Goal: Transaction & Acquisition: Book appointment/travel/reservation

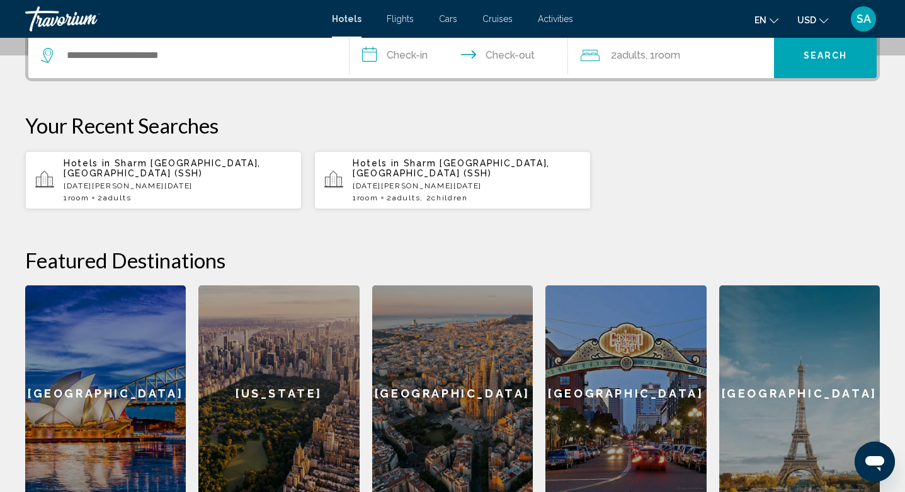
scroll to position [321, 0]
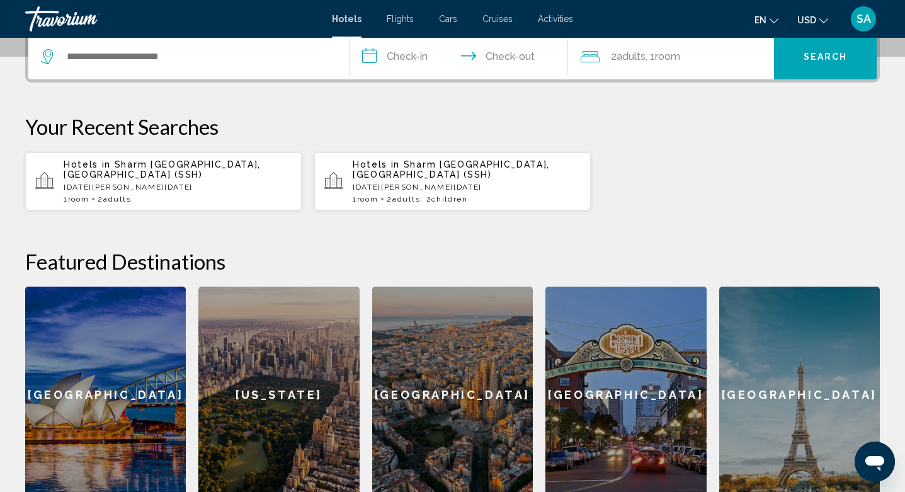
click at [154, 183] on p "[DATE][PERSON_NAME][DATE]" at bounding box center [178, 187] width 228 height 9
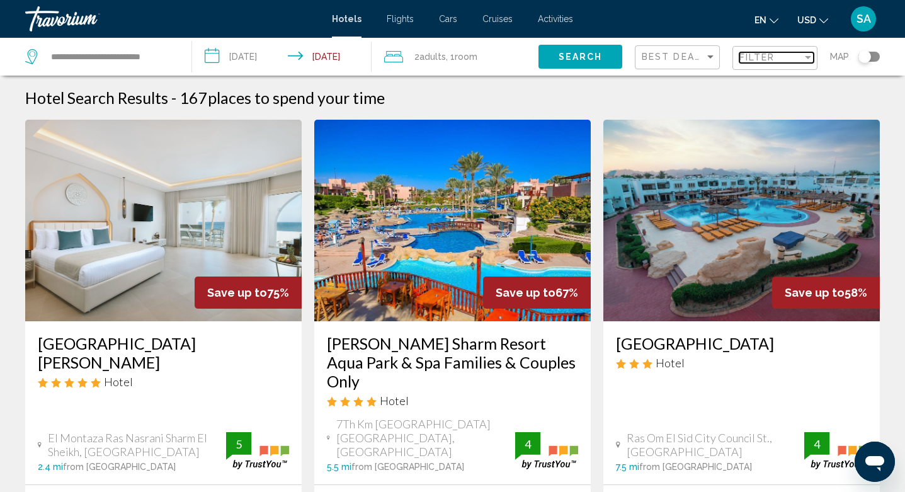
click at [767, 60] on span "Filter" at bounding box center [758, 57] width 36 height 10
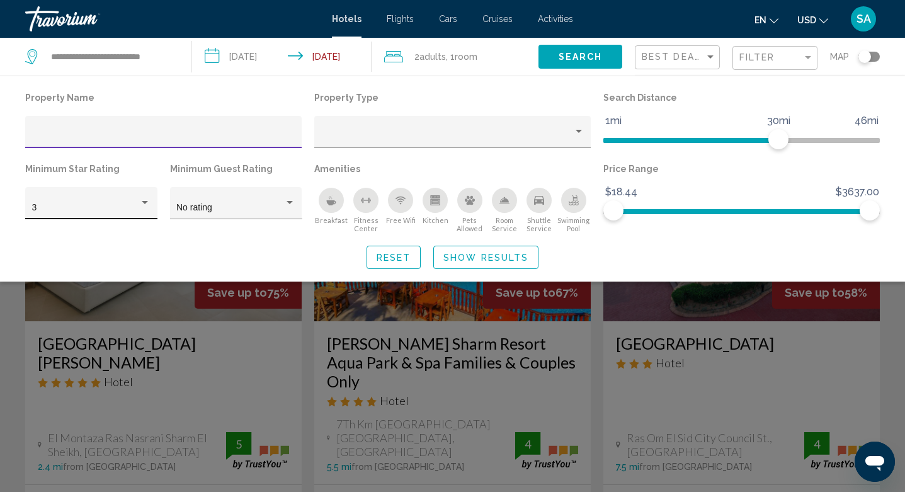
click at [145, 203] on div "Hotel Filters" at bounding box center [145, 202] width 6 height 3
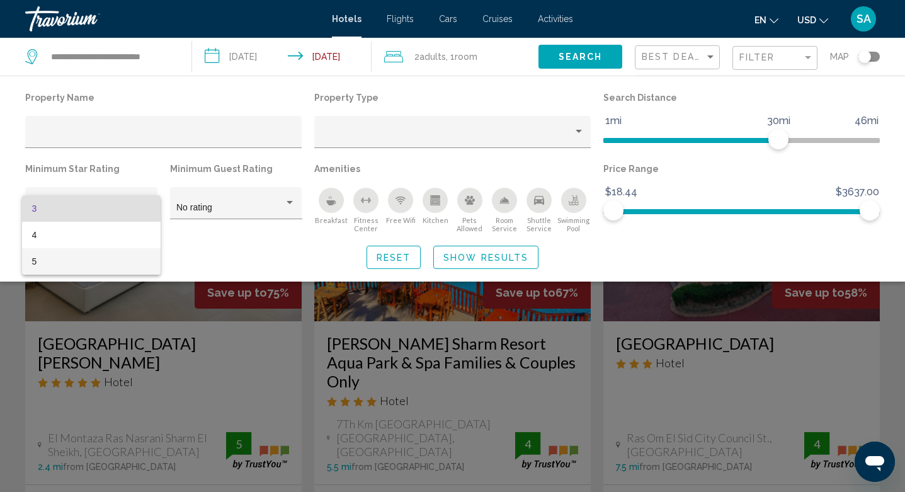
click at [57, 256] on span "5" at bounding box center [91, 261] width 119 height 26
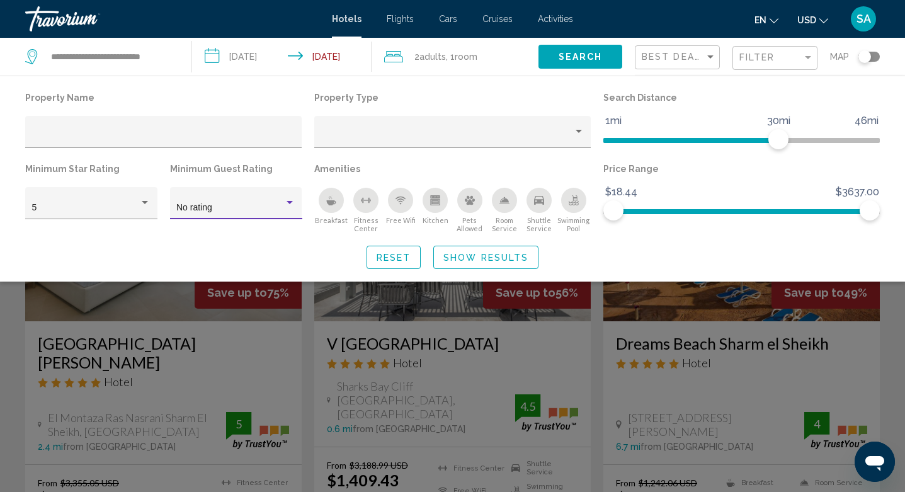
click at [273, 204] on div "No rating" at bounding box center [230, 208] width 108 height 10
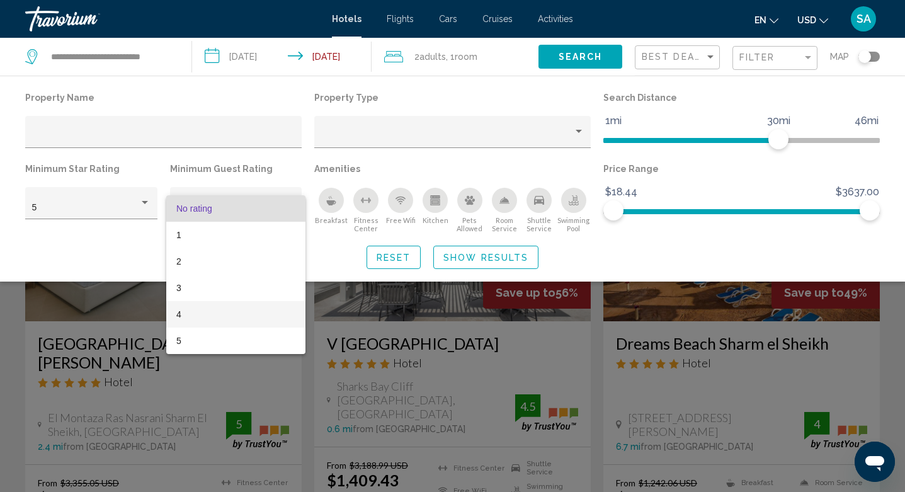
click at [183, 308] on span "4" at bounding box center [235, 314] width 119 height 26
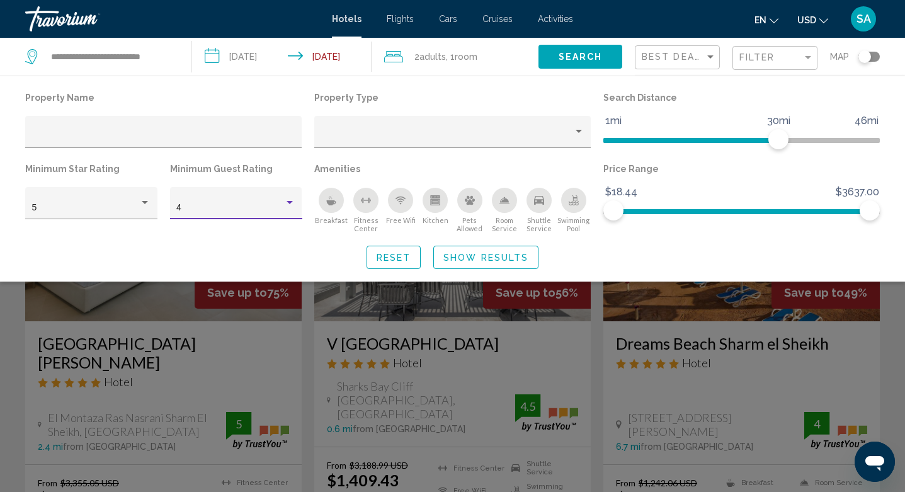
click at [476, 260] on span "Show Results" at bounding box center [486, 258] width 85 height 10
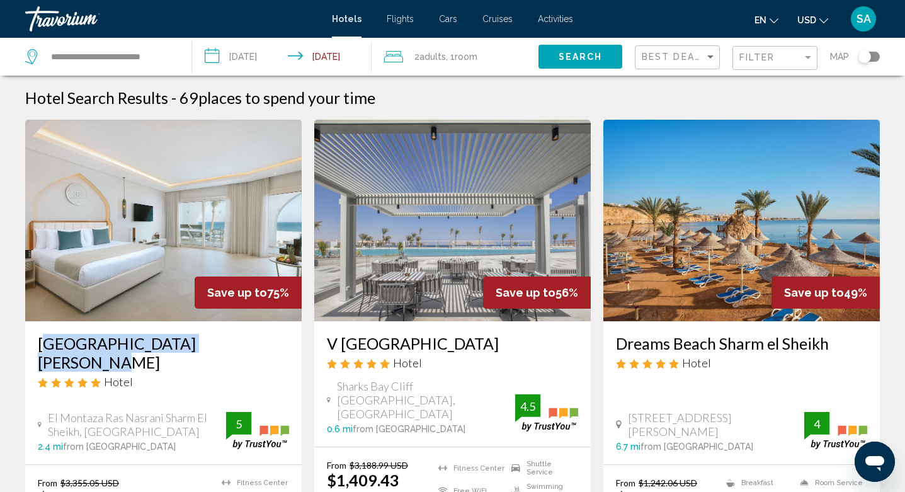
drag, startPoint x: 36, startPoint y: 345, endPoint x: 237, endPoint y: 348, distance: 201.0
click at [237, 348] on div "[GEOGRAPHIC_DATA][PERSON_NAME] Hotel El Montaza [GEOGRAPHIC_DATA] [GEOGRAPHIC_D…" at bounding box center [163, 392] width 277 height 143
copy h3 "[GEOGRAPHIC_DATA][PERSON_NAME]"
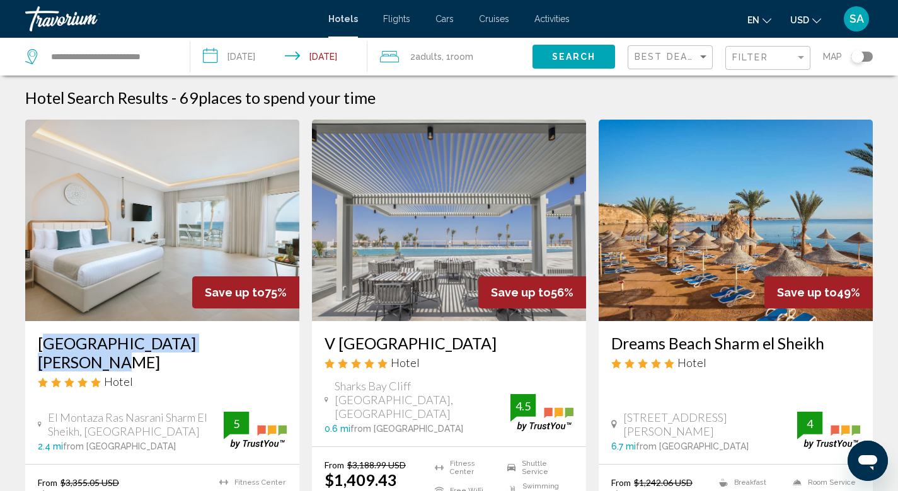
click at [256, 344] on h3 "[GEOGRAPHIC_DATA][PERSON_NAME]" at bounding box center [162, 353] width 249 height 38
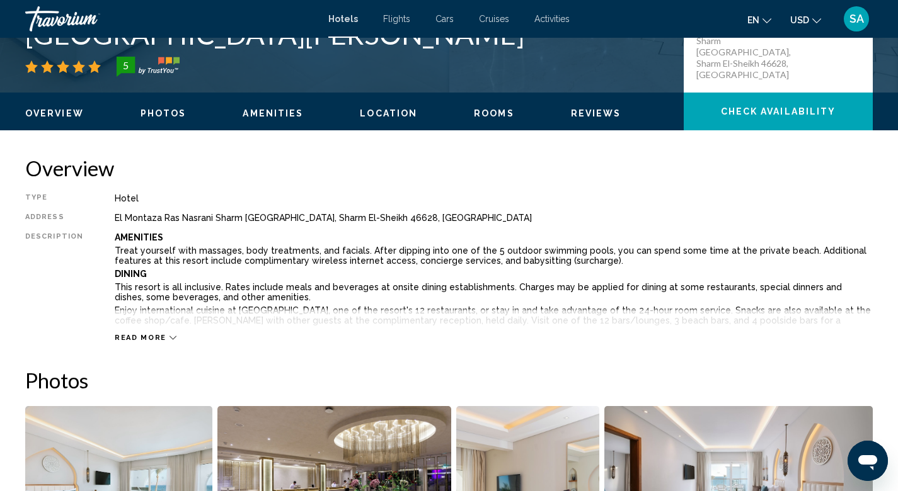
scroll to position [409, 0]
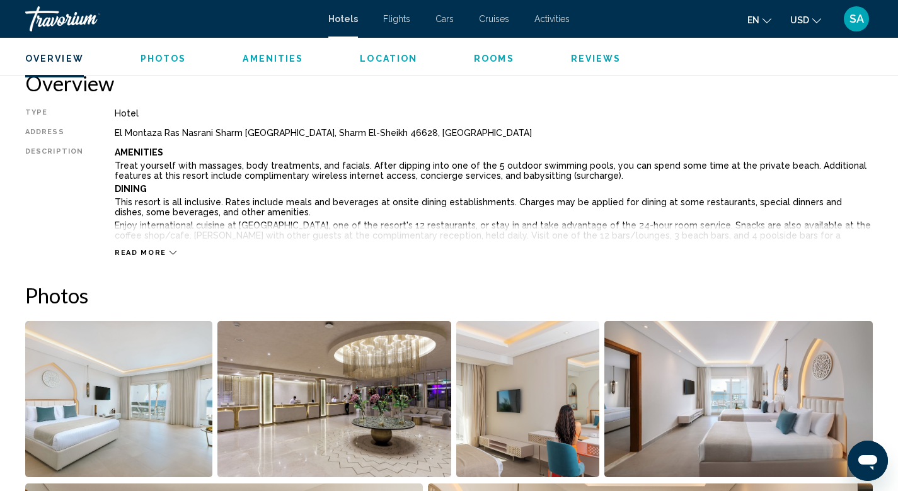
click at [132, 250] on span "Read more" at bounding box center [141, 253] width 52 height 8
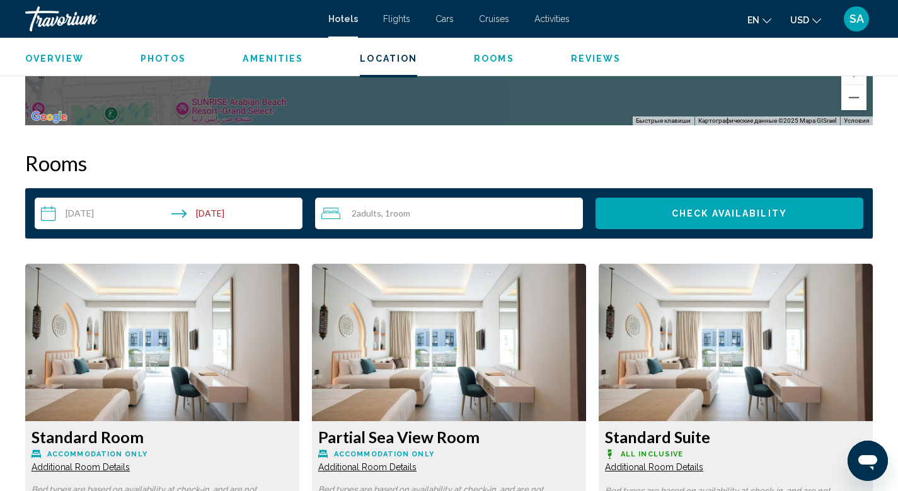
scroll to position [2247, 0]
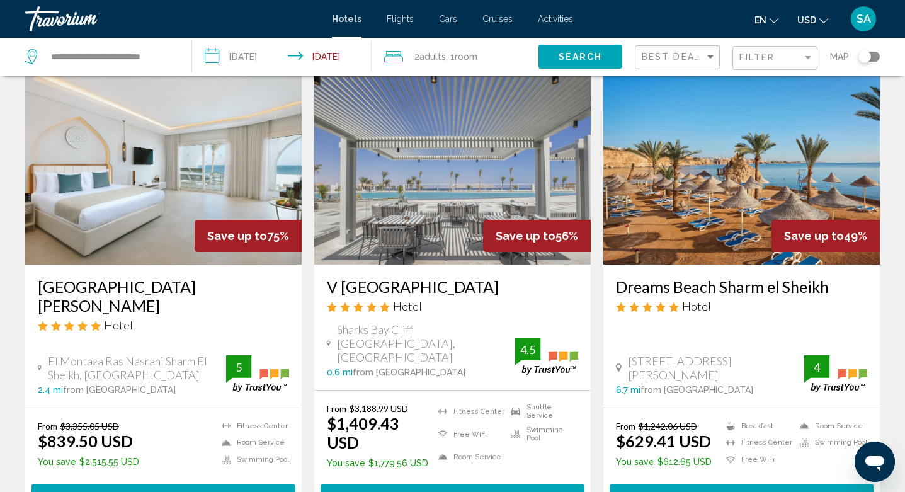
scroll to position [57, 0]
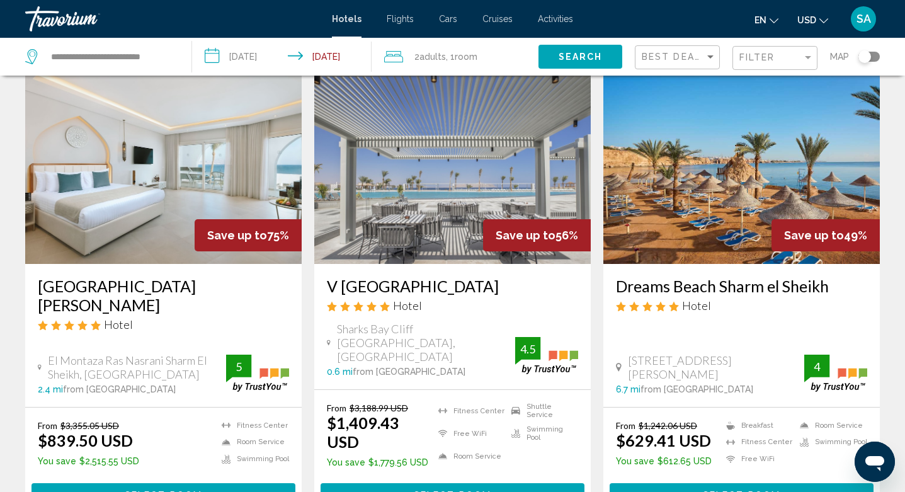
click at [149, 490] on span "Select Room" at bounding box center [163, 495] width 77 height 10
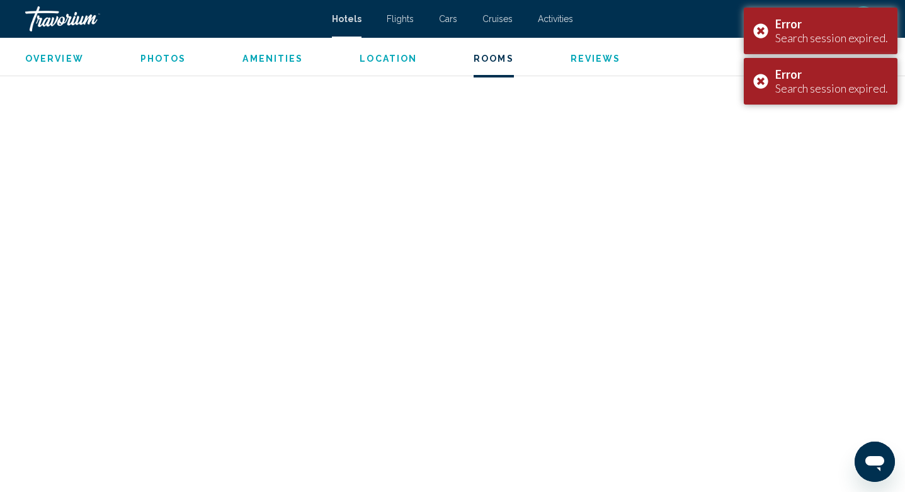
scroll to position [4641, 0]
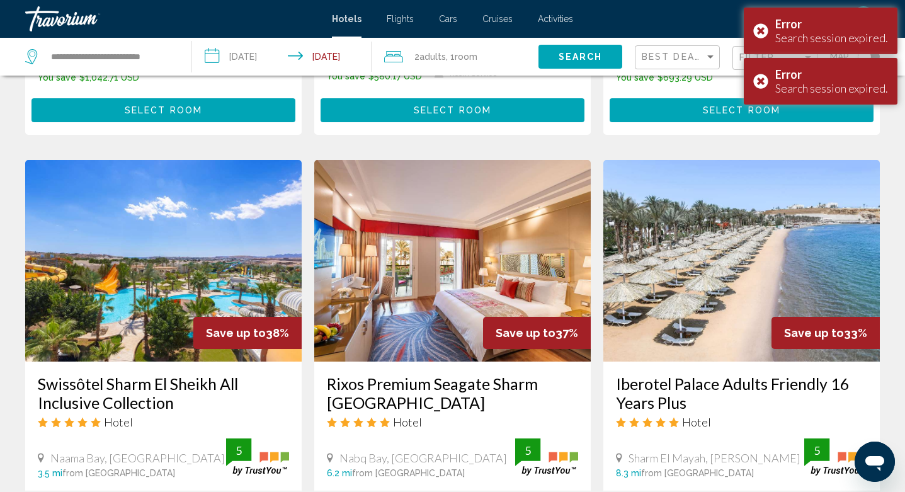
scroll to position [1338, 0]
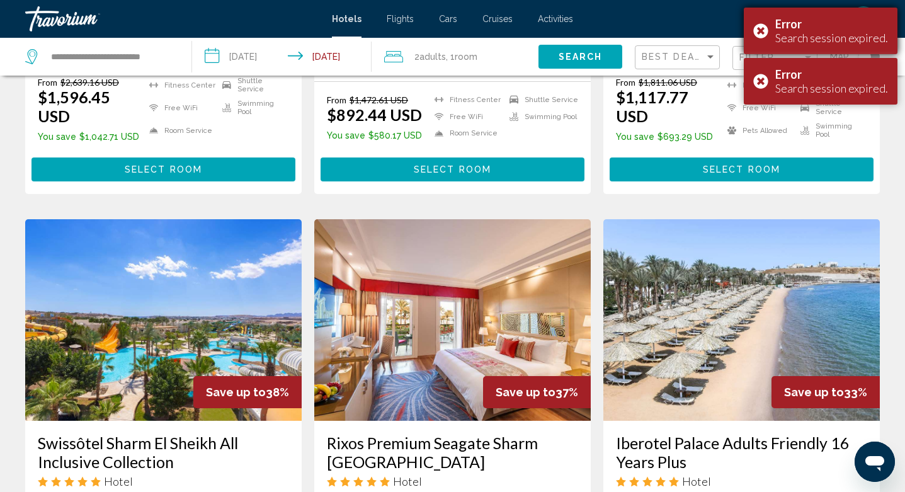
click at [763, 29] on div "Error Search session expired." at bounding box center [821, 31] width 154 height 47
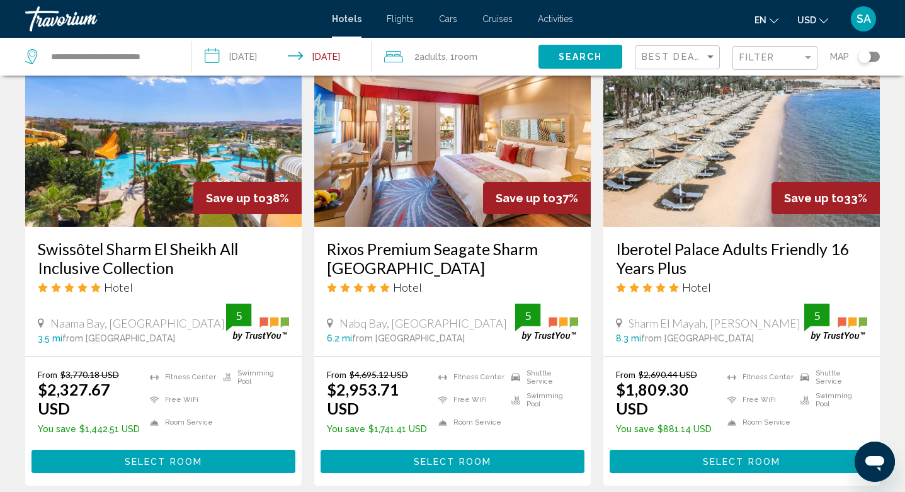
scroll to position [1553, 0]
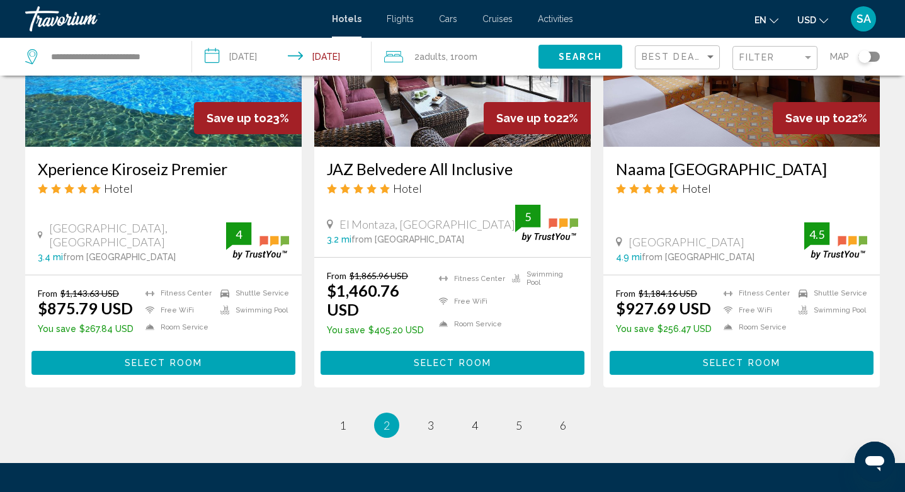
scroll to position [1654, 0]
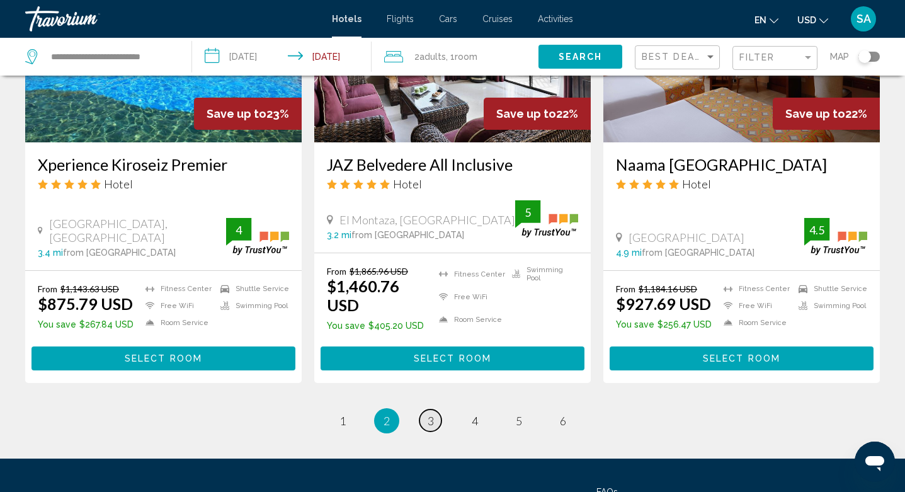
click at [428, 414] on span "3" at bounding box center [431, 421] width 6 height 14
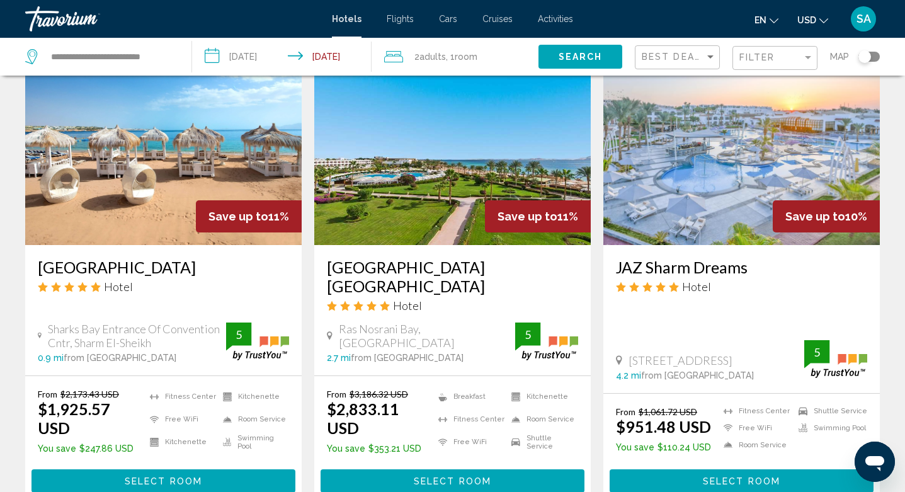
scroll to position [1571, 0]
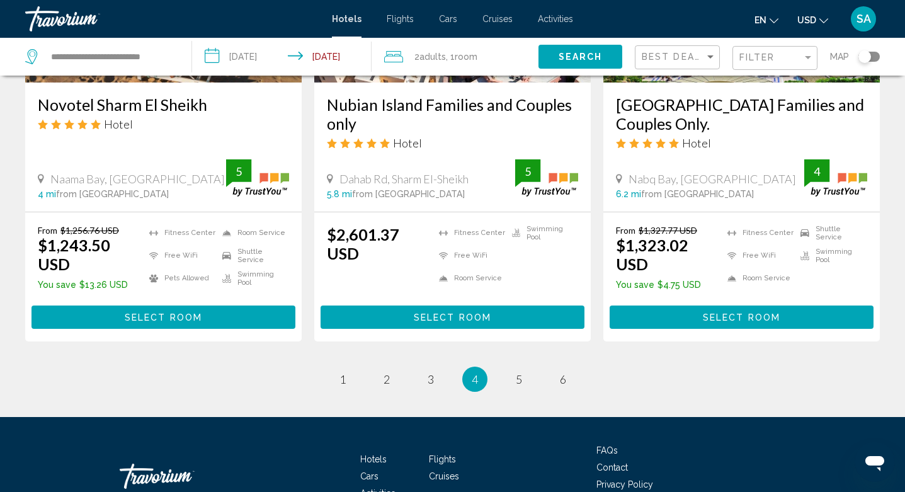
scroll to position [1701, 0]
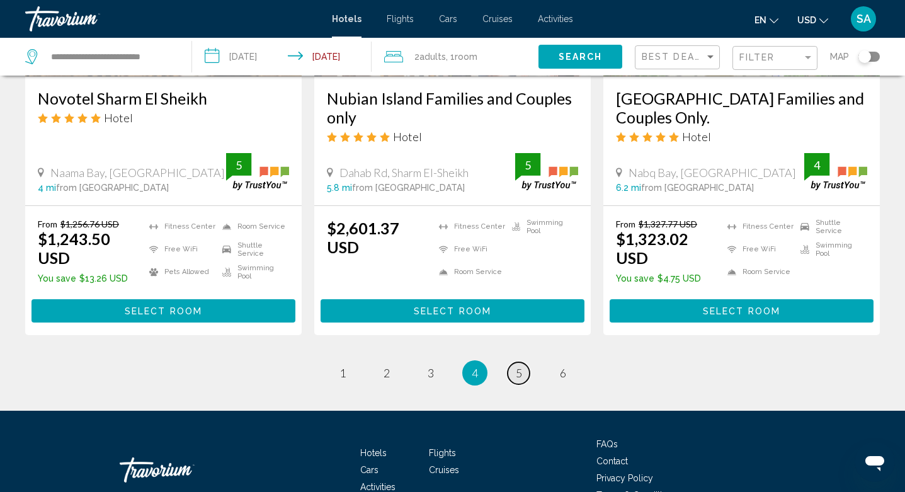
click at [520, 366] on span "5" at bounding box center [519, 373] width 6 height 14
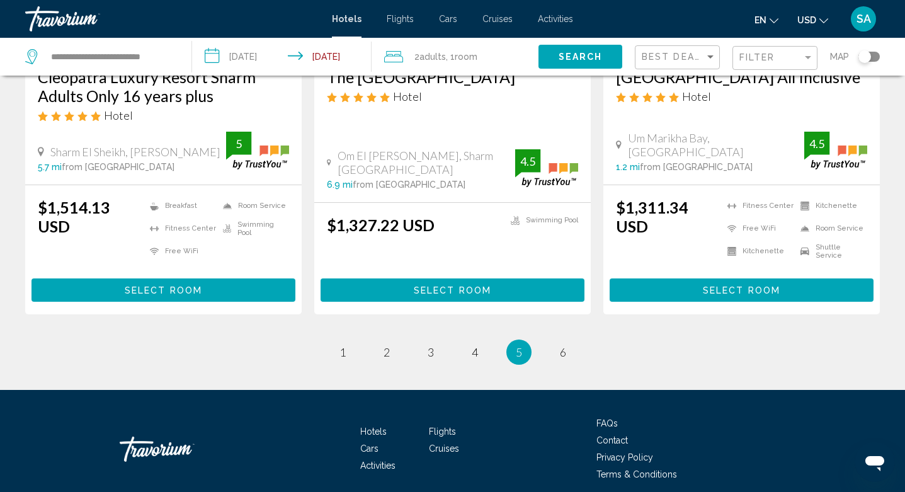
scroll to position [1709, 0]
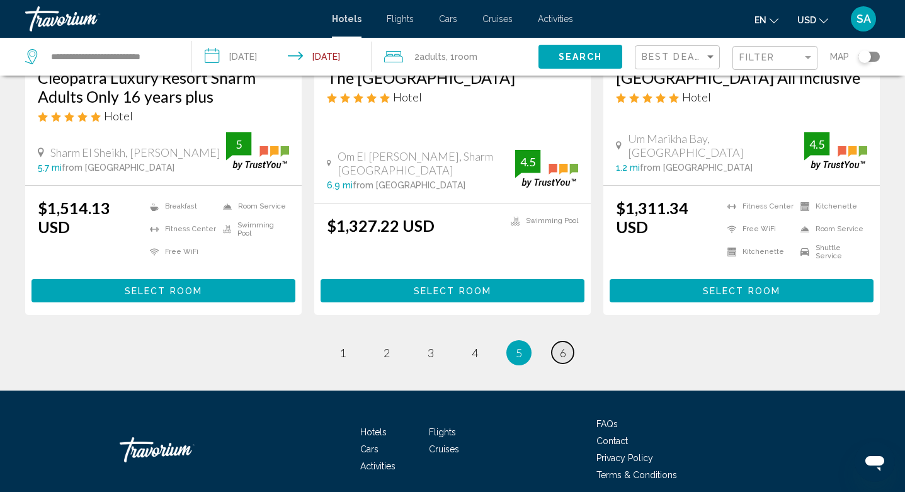
click at [565, 346] on span "6" at bounding box center [563, 353] width 6 height 14
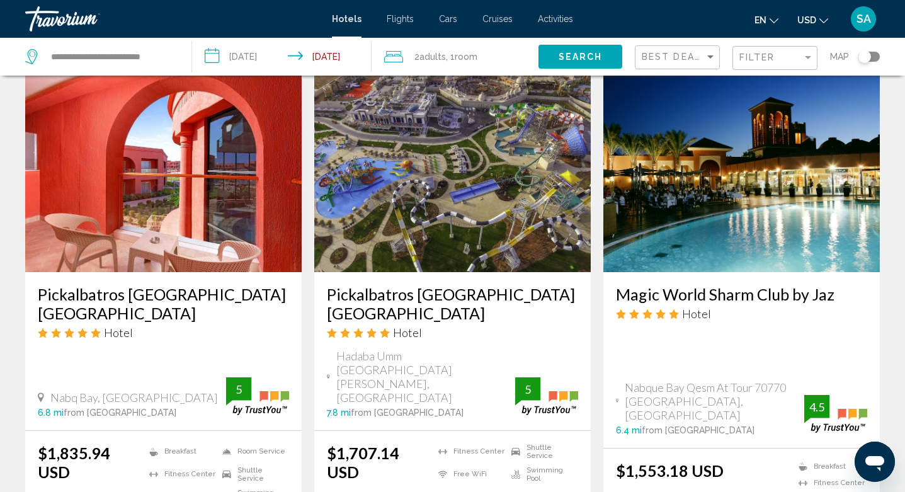
scroll to position [532, 0]
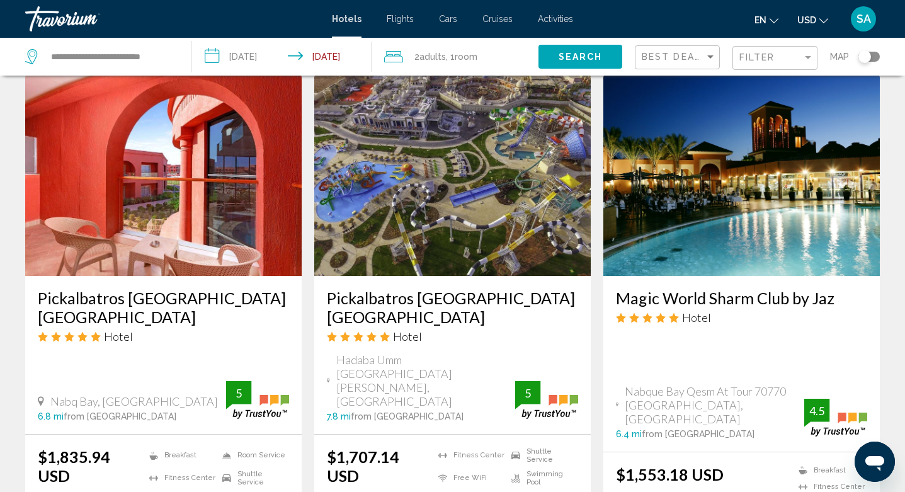
click at [459, 55] on span "Room" at bounding box center [466, 57] width 23 height 10
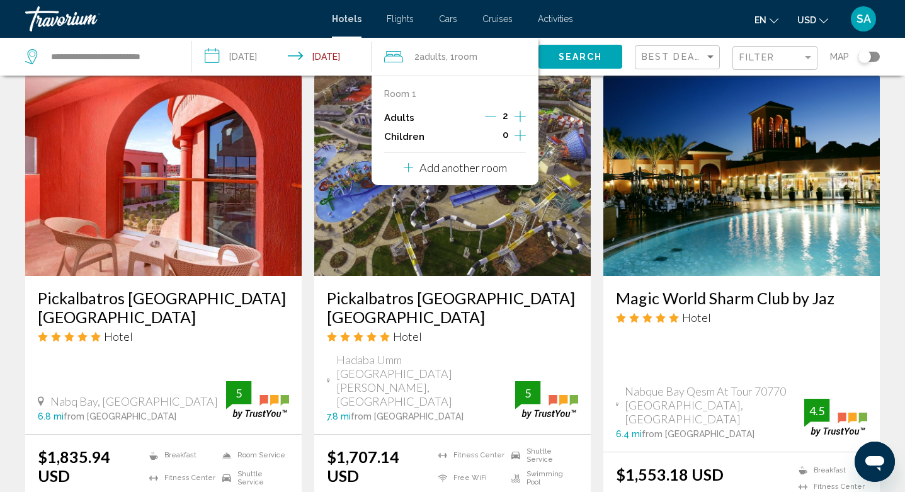
click at [521, 135] on icon "Increment children" at bounding box center [520, 135] width 11 height 15
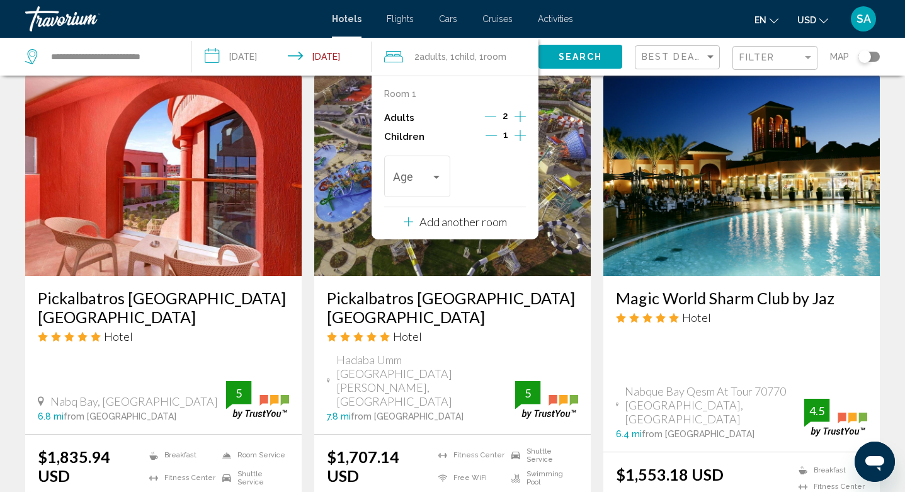
click at [521, 135] on icon "Increment children" at bounding box center [520, 135] width 11 height 15
click at [433, 182] on div "Travelers: 2 adults, 2 children" at bounding box center [436, 177] width 11 height 10
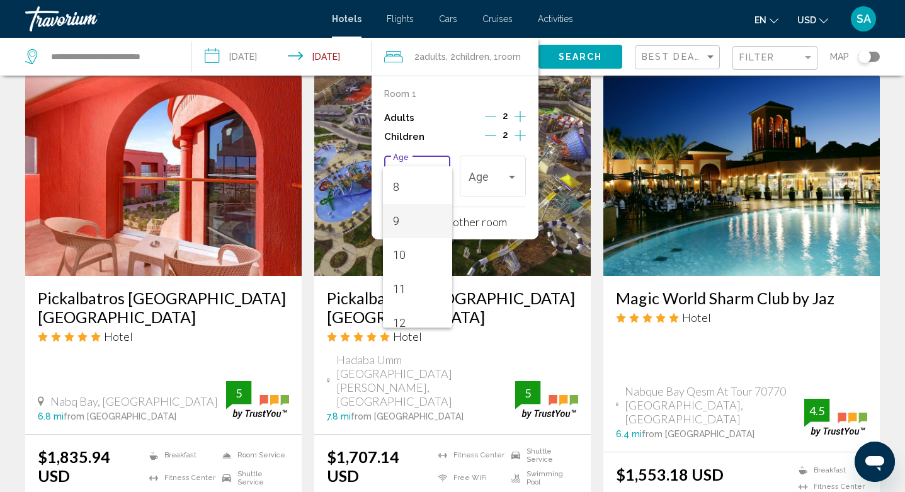
scroll to position [269, 0]
click at [405, 282] on span "11" at bounding box center [417, 289] width 49 height 34
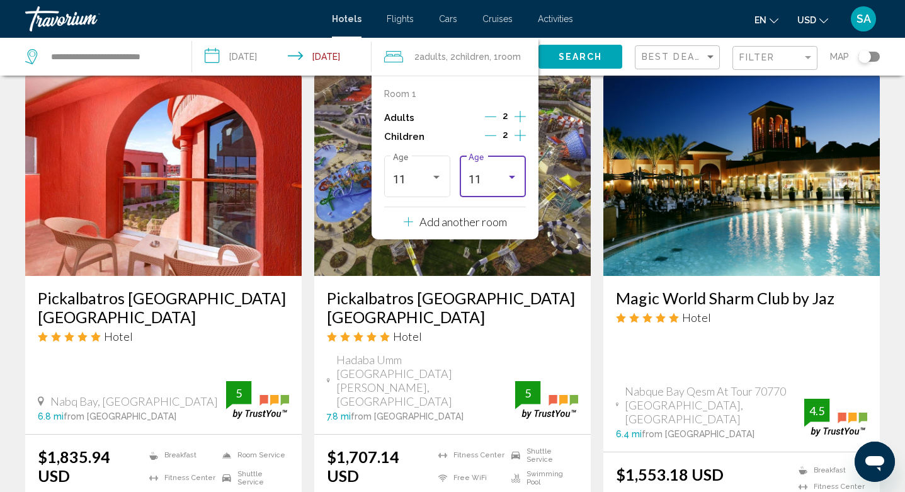
click at [512, 179] on div "Travelers: 2 adults, 2 children" at bounding box center [512, 177] width 6 height 3
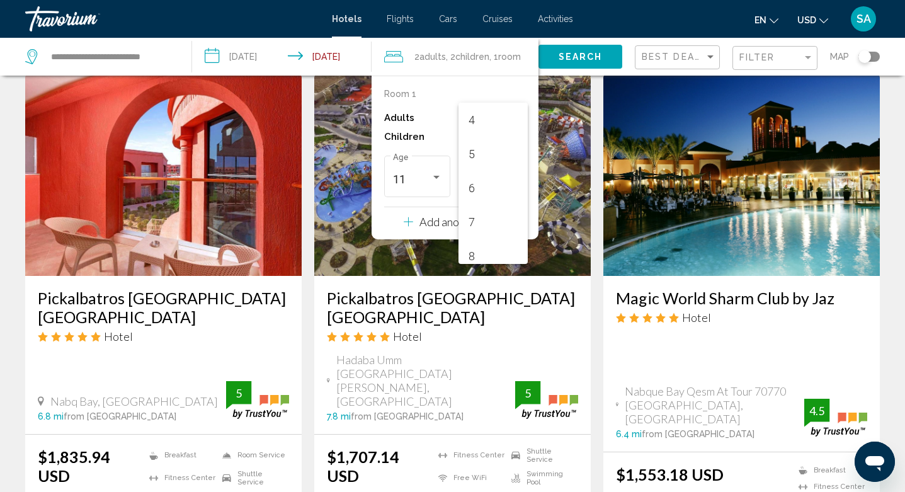
scroll to position [132, 0]
click at [487, 189] on span "6" at bounding box center [493, 192] width 49 height 34
click at [585, 57] on span "Search" at bounding box center [581, 57] width 44 height 10
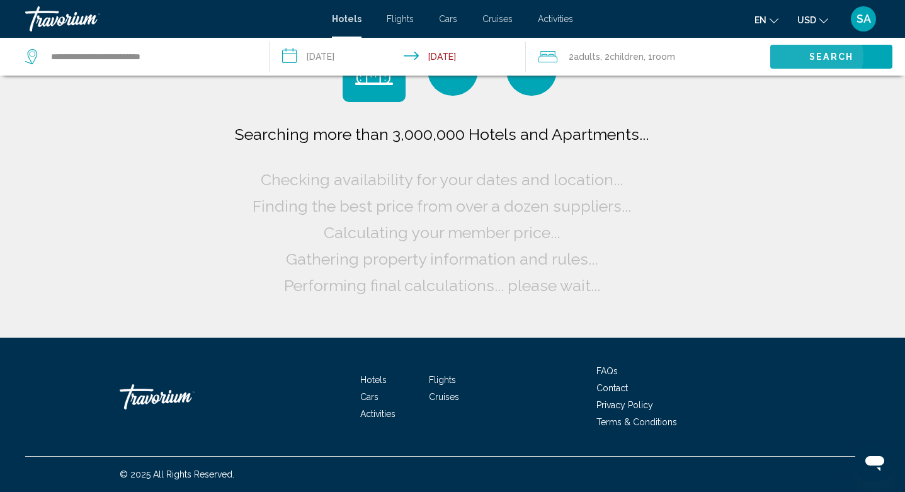
scroll to position [0, 0]
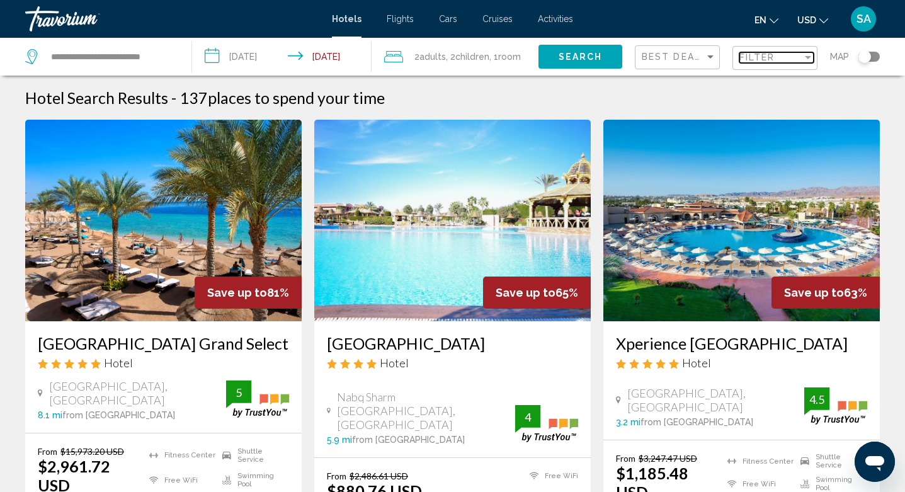
click at [764, 57] on span "Filter" at bounding box center [758, 57] width 36 height 10
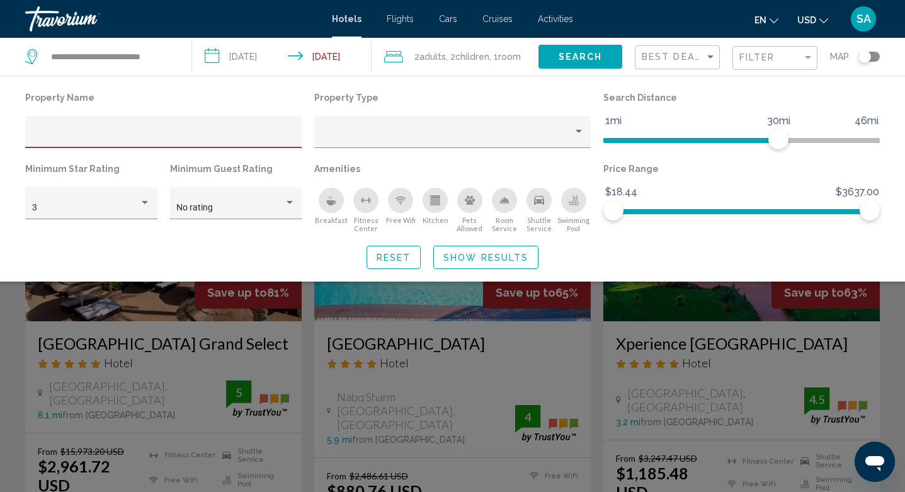
click at [195, 129] on div "Hotel Filters" at bounding box center [163, 136] width 263 height 26
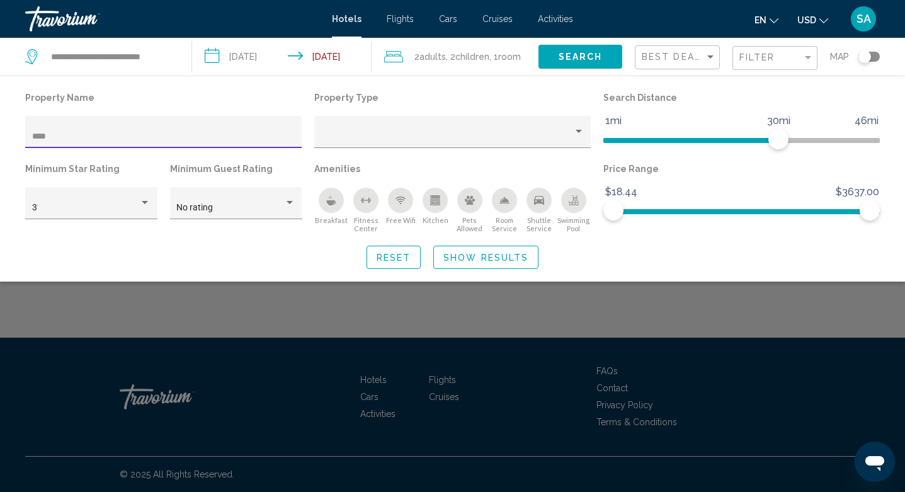
type input "****"
click at [530, 318] on div "Search widget" at bounding box center [452, 340] width 905 height 303
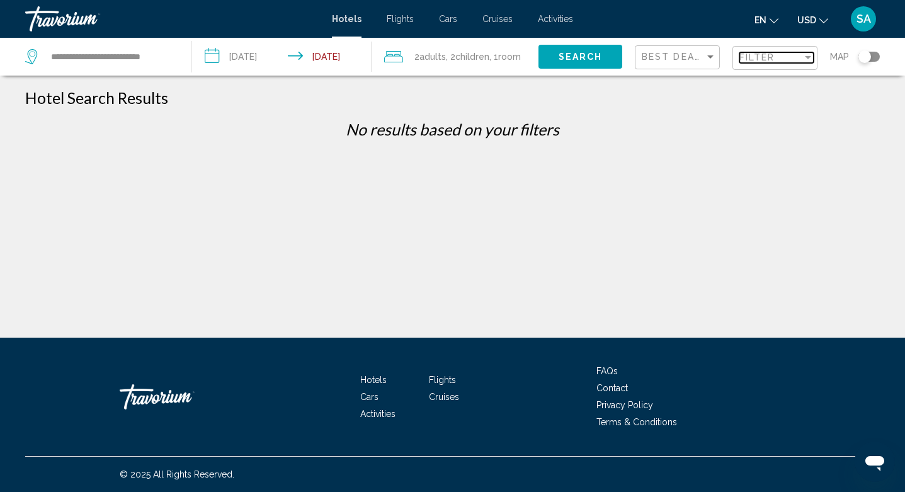
click at [761, 59] on span "Filter" at bounding box center [758, 57] width 36 height 10
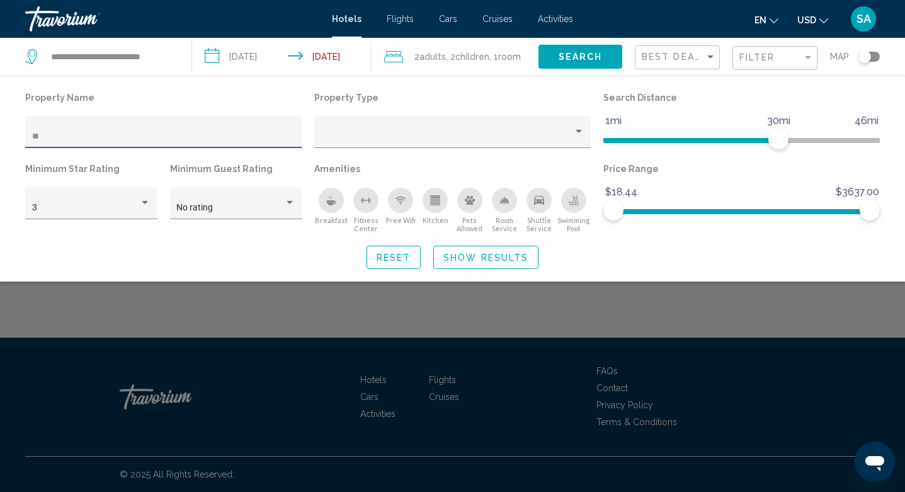
type input "*"
type input "**********"
click at [268, 415] on div "Search widget" at bounding box center [452, 340] width 905 height 303
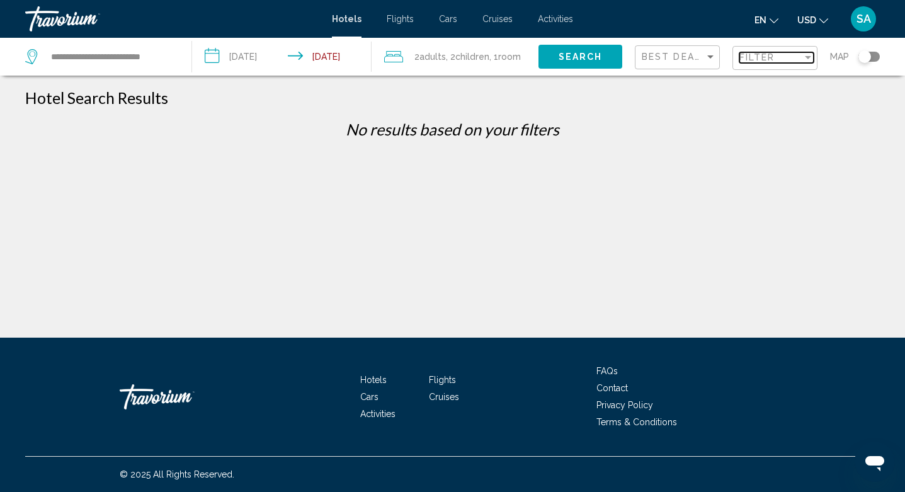
click at [785, 57] on div "Filter" at bounding box center [771, 57] width 63 height 10
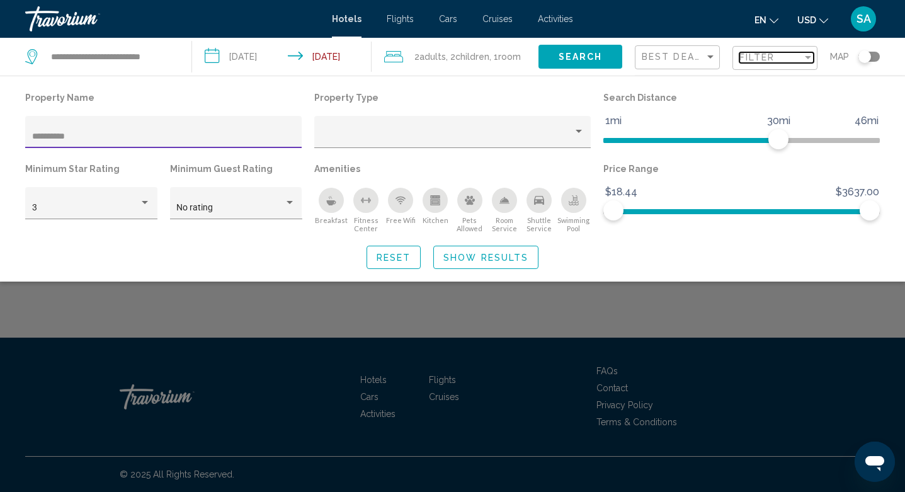
click at [783, 62] on div "Filter" at bounding box center [771, 57] width 63 height 10
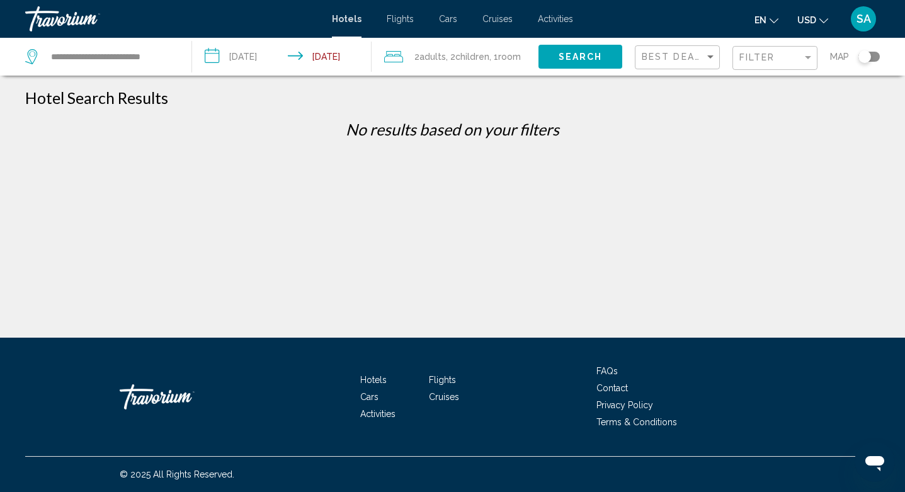
click at [143, 102] on h1 "Hotel Search Results" at bounding box center [96, 97] width 143 height 19
click at [747, 59] on span "Filter" at bounding box center [758, 57] width 36 height 10
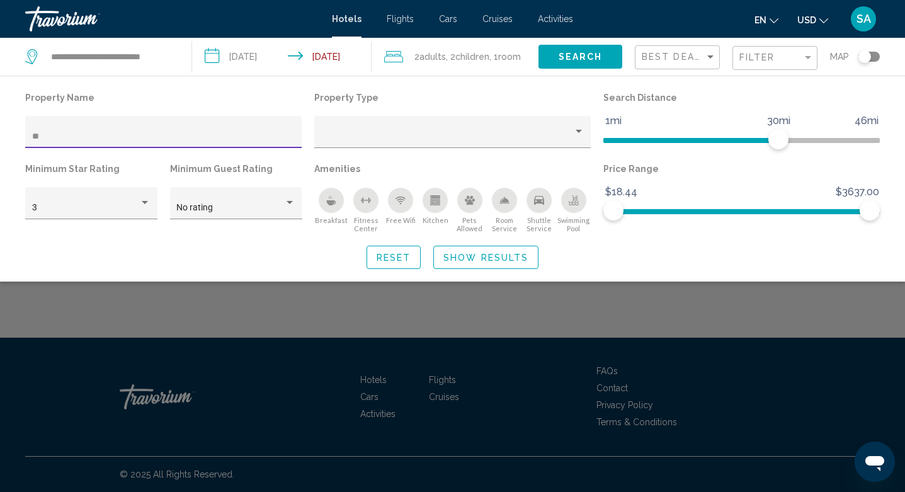
type input "*"
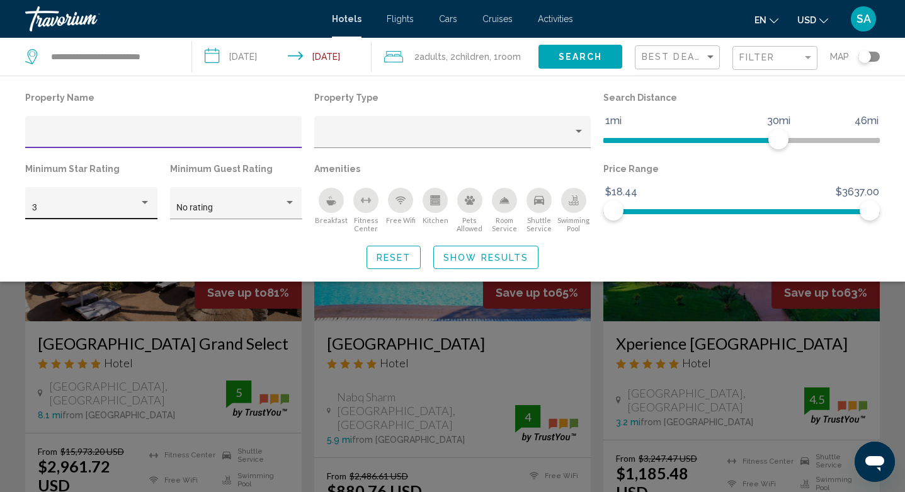
click at [122, 196] on div "3" at bounding box center [91, 207] width 119 height 26
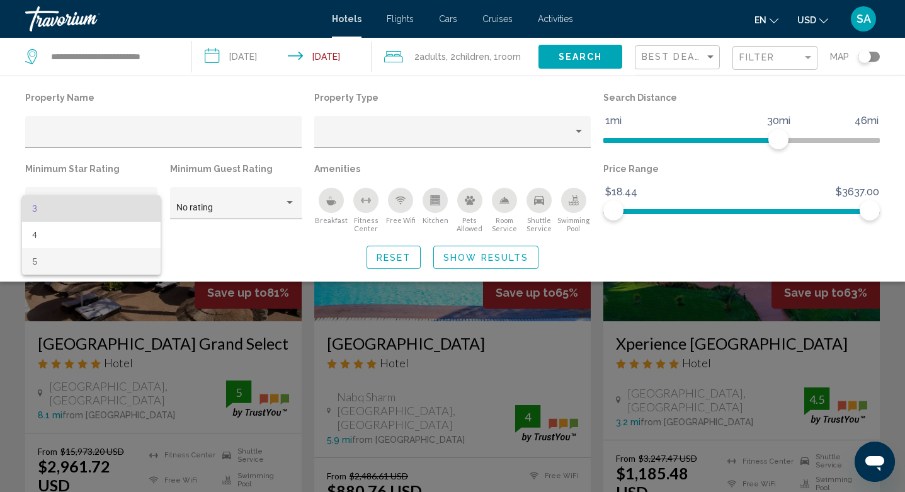
click at [95, 256] on span "5" at bounding box center [91, 261] width 119 height 26
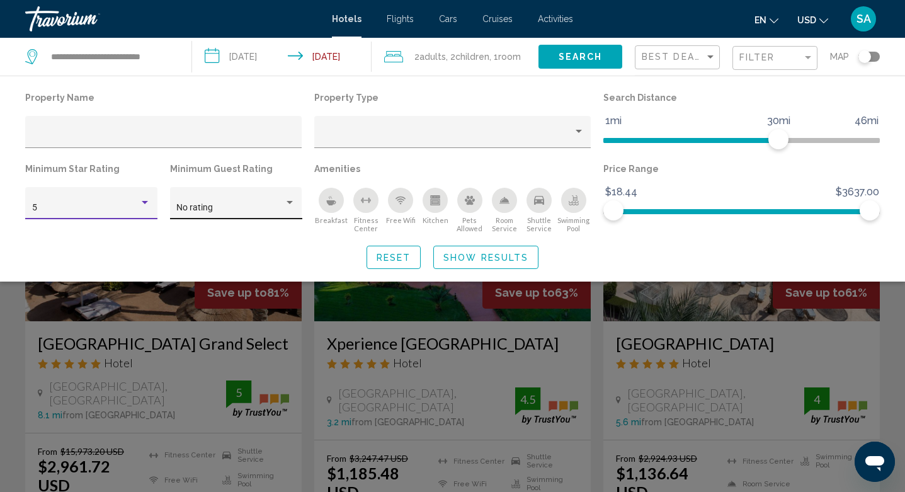
click at [256, 205] on div "No rating" at bounding box center [230, 208] width 108 height 10
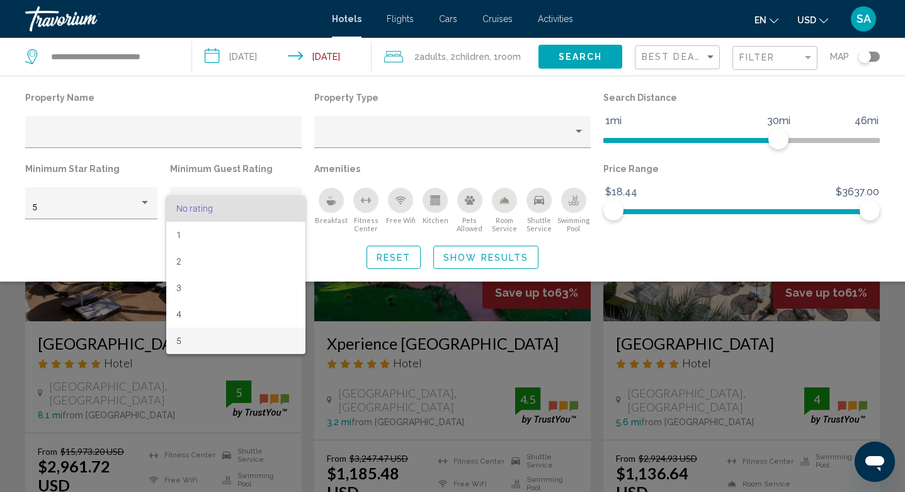
click at [207, 336] on span "5" at bounding box center [235, 341] width 119 height 26
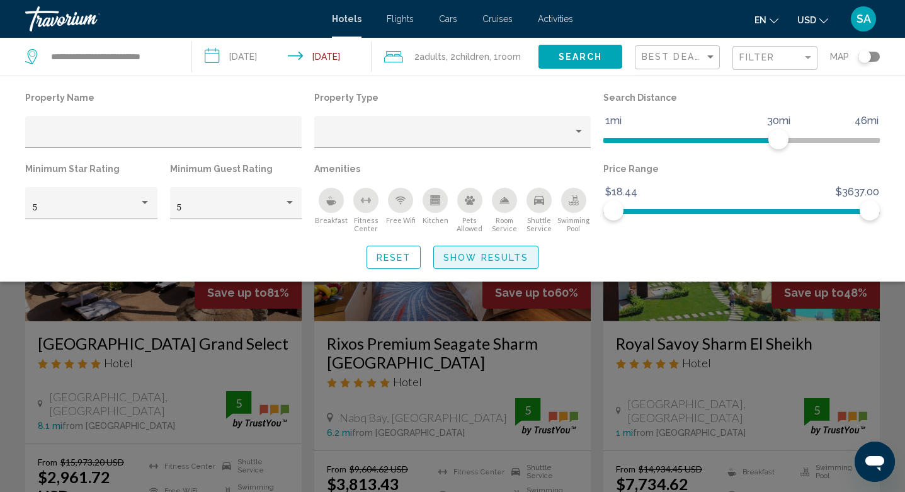
click at [496, 260] on span "Show Results" at bounding box center [486, 258] width 85 height 10
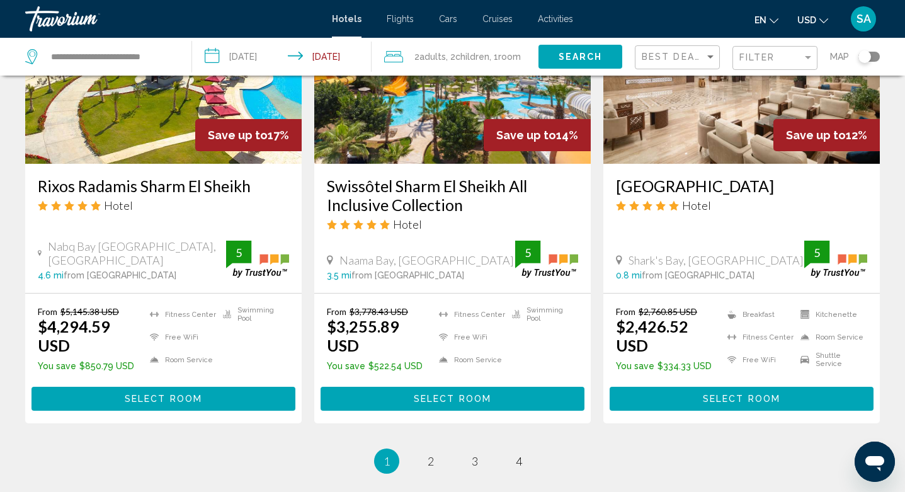
scroll to position [1664, 0]
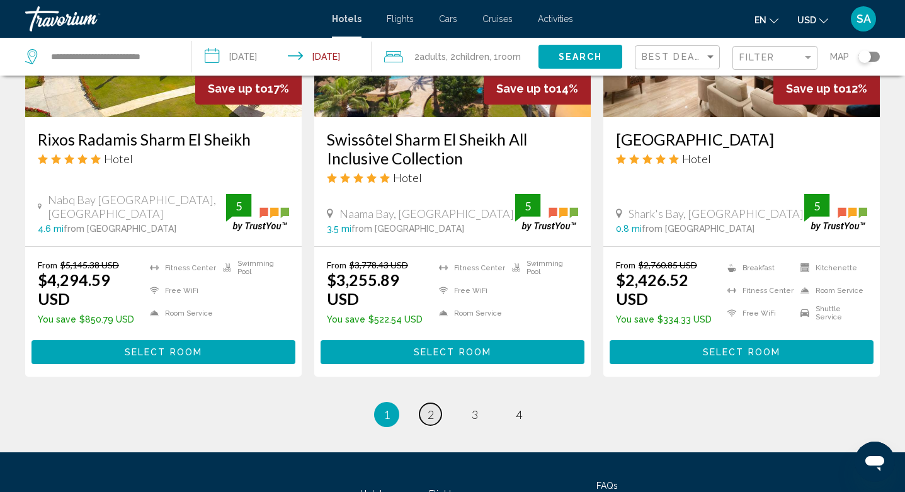
click at [428, 408] on span "2" at bounding box center [431, 415] width 6 height 14
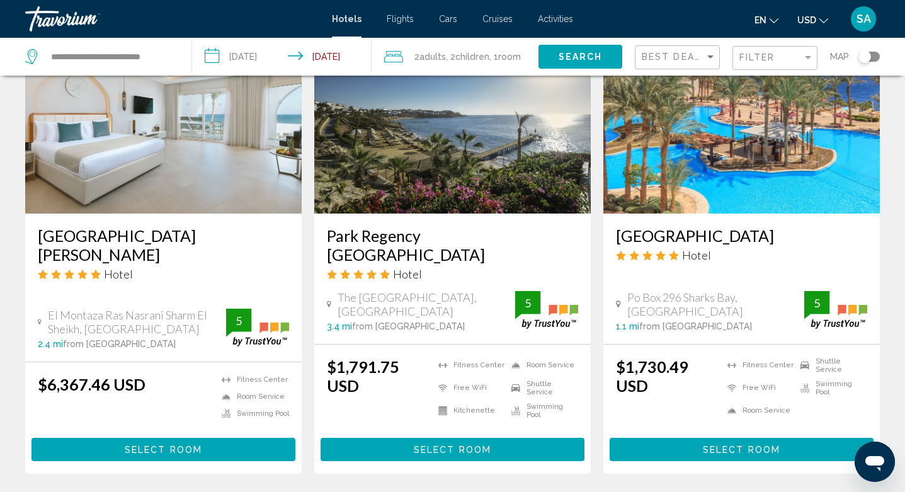
scroll to position [1099, 0]
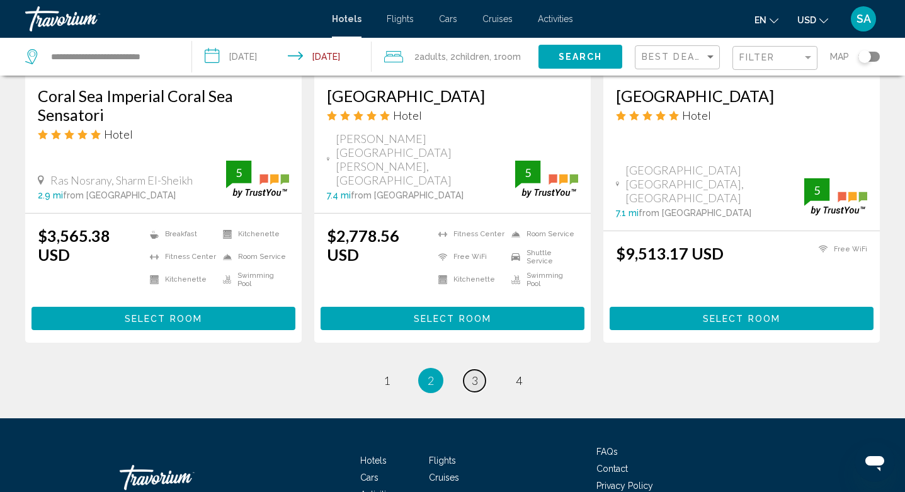
click at [481, 370] on link "page 3" at bounding box center [475, 381] width 22 height 22
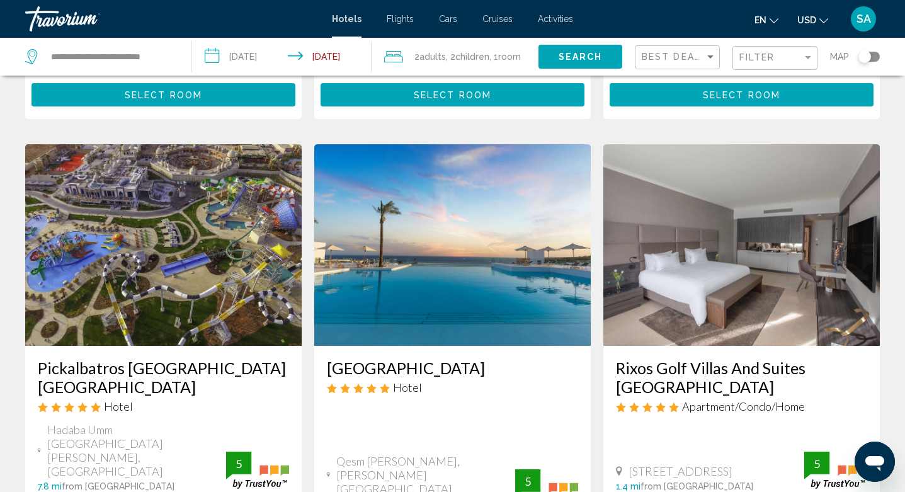
scroll to position [1471, 0]
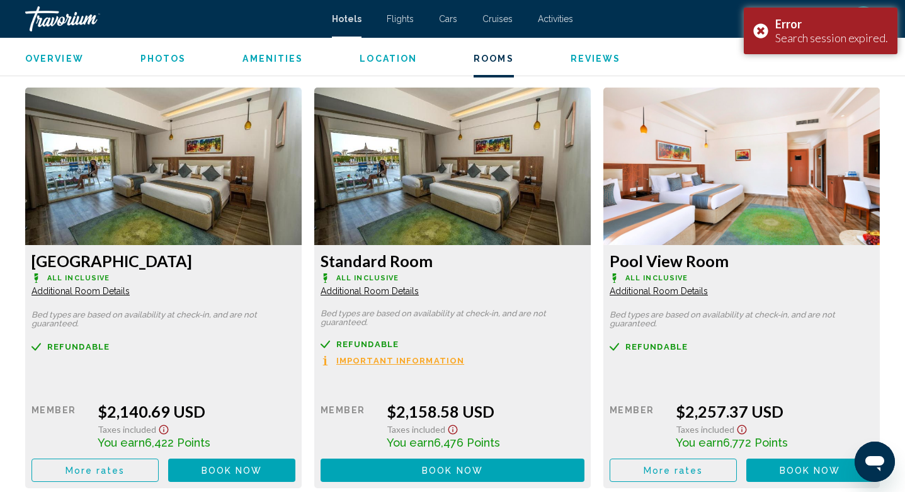
scroll to position [1696, 0]
